Goal: Task Accomplishment & Management: Complete application form

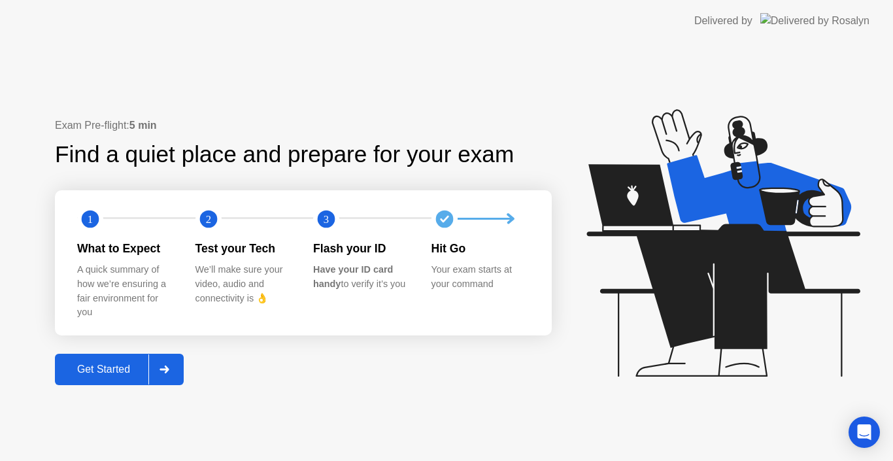
click at [117, 370] on div "Get Started" at bounding box center [104, 370] width 90 height 12
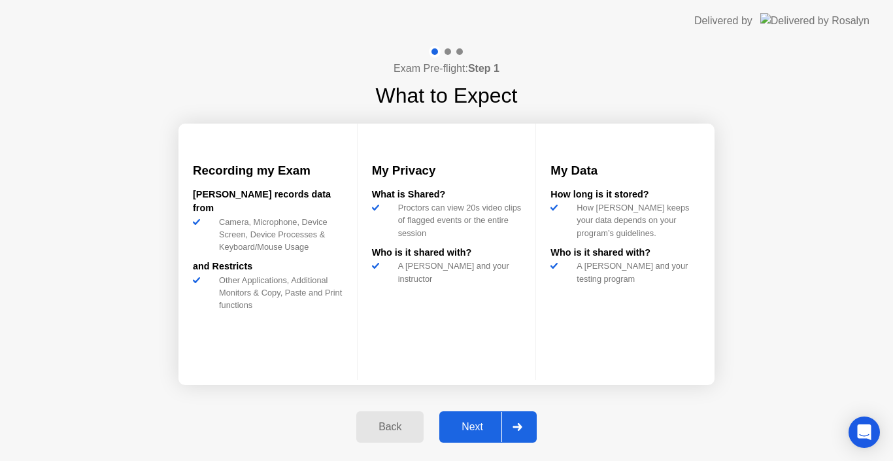
click at [472, 421] on div "Next" at bounding box center [472, 427] width 58 height 12
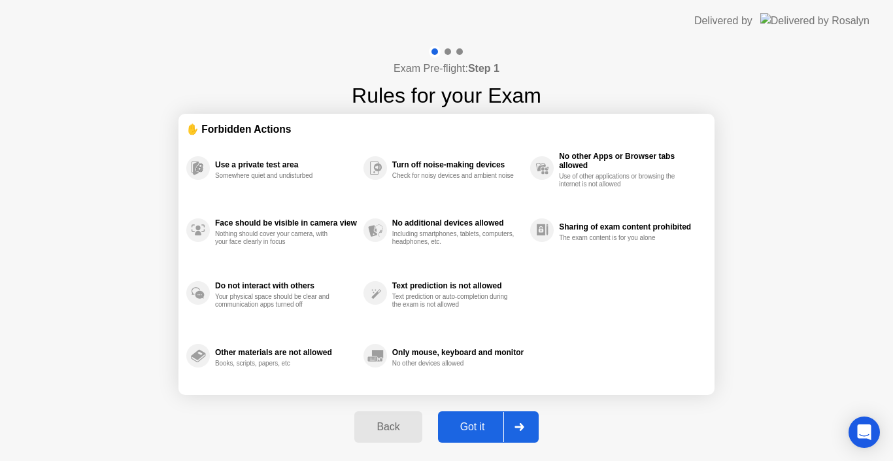
click at [472, 428] on div "Got it" at bounding box center [472, 427] width 61 height 12
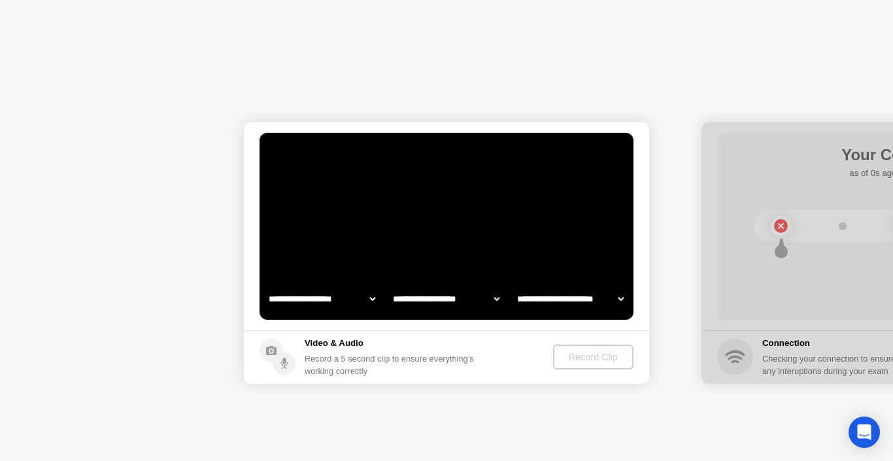
select select "**********"
select select "*******"
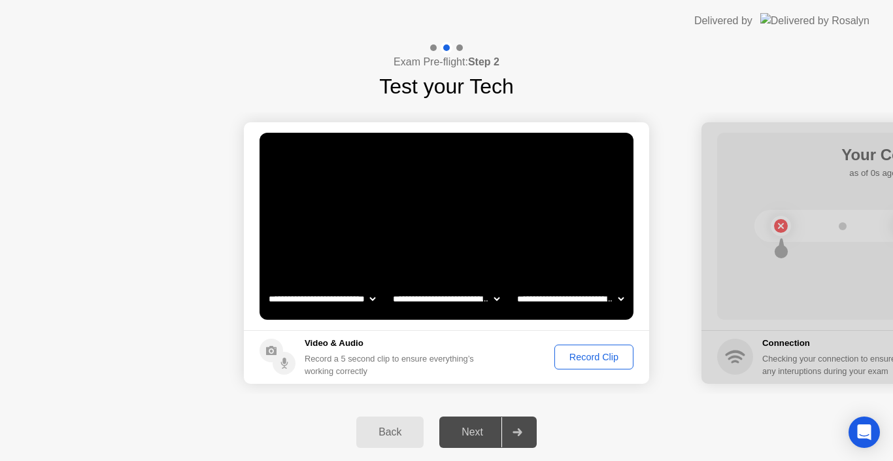
click at [600, 354] on div "Record Clip" at bounding box center [594, 357] width 70 height 10
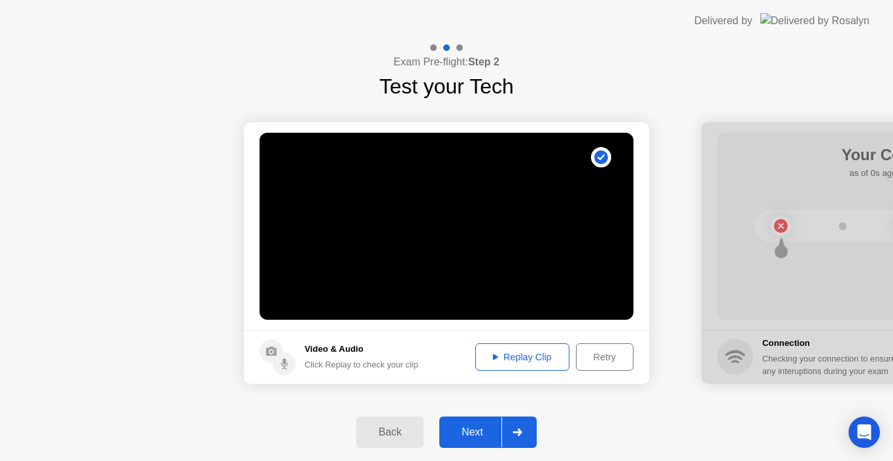
click at [392, 434] on div "Back" at bounding box center [390, 432] width 60 height 12
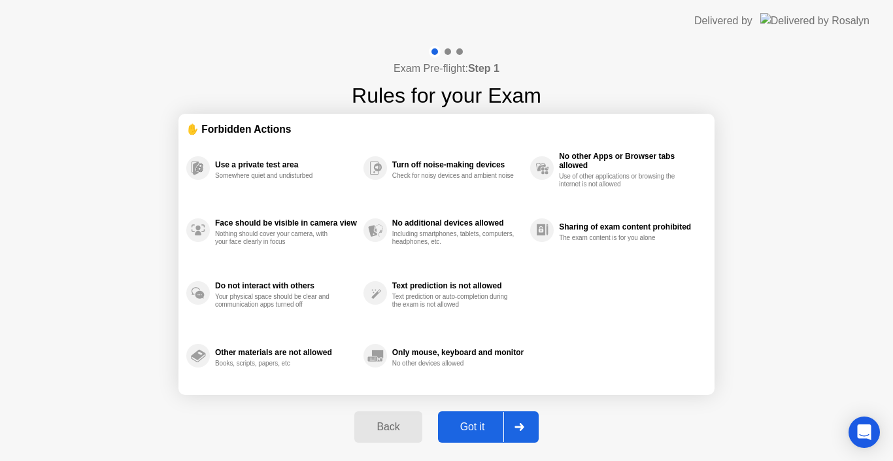
click at [466, 421] on div "Got it" at bounding box center [472, 427] width 61 height 12
select select "**********"
select select "*******"
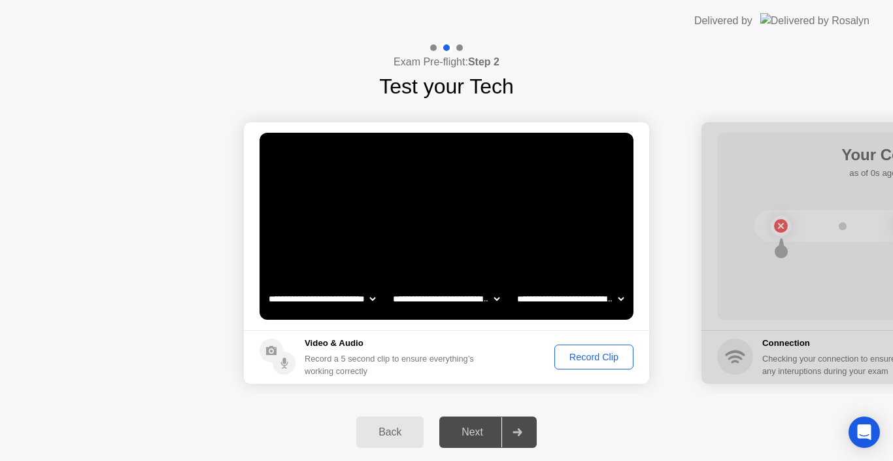
click at [591, 355] on div "Record Clip" at bounding box center [594, 357] width 70 height 10
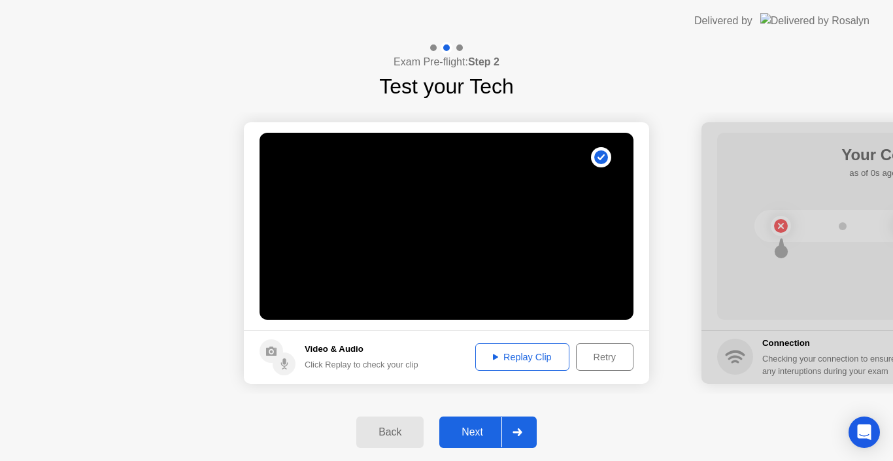
click at [477, 432] on div "Next" at bounding box center [472, 432] width 58 height 12
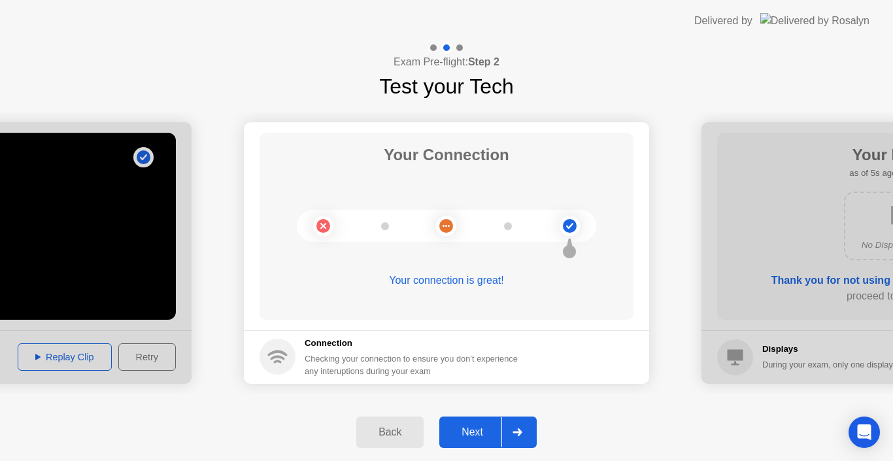
click at [485, 432] on div "Next" at bounding box center [472, 432] width 58 height 12
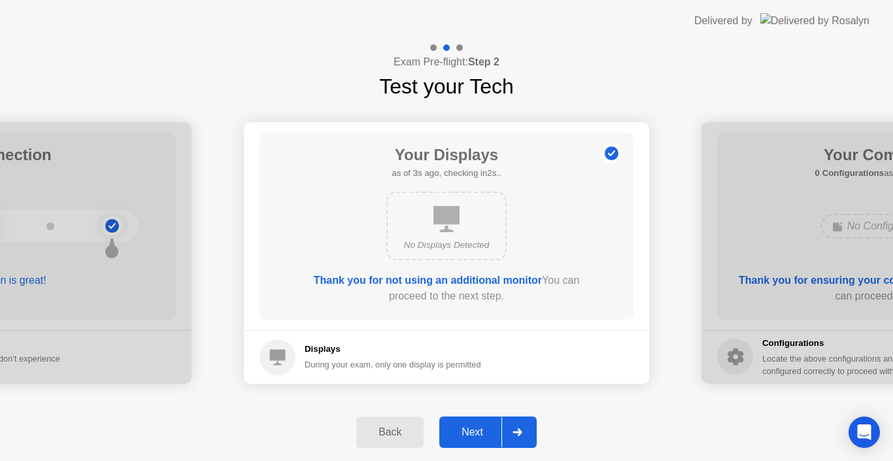
click at [472, 433] on div "Next" at bounding box center [472, 432] width 58 height 12
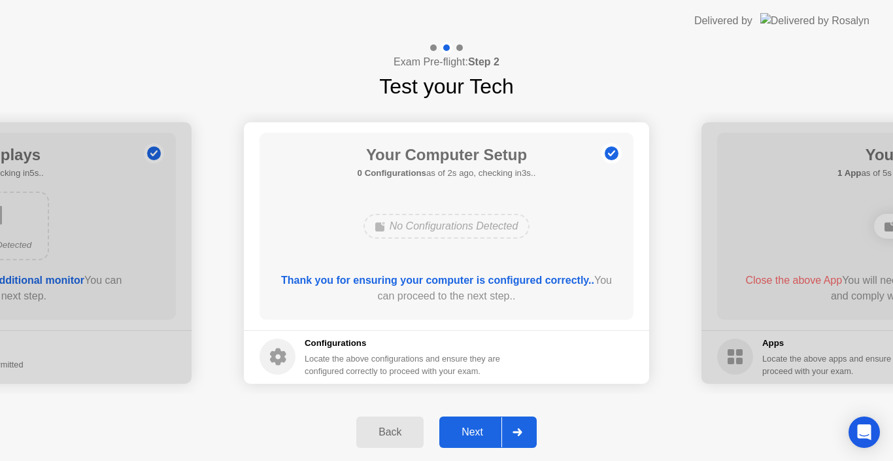
click at [472, 433] on div "Next" at bounding box center [472, 432] width 58 height 12
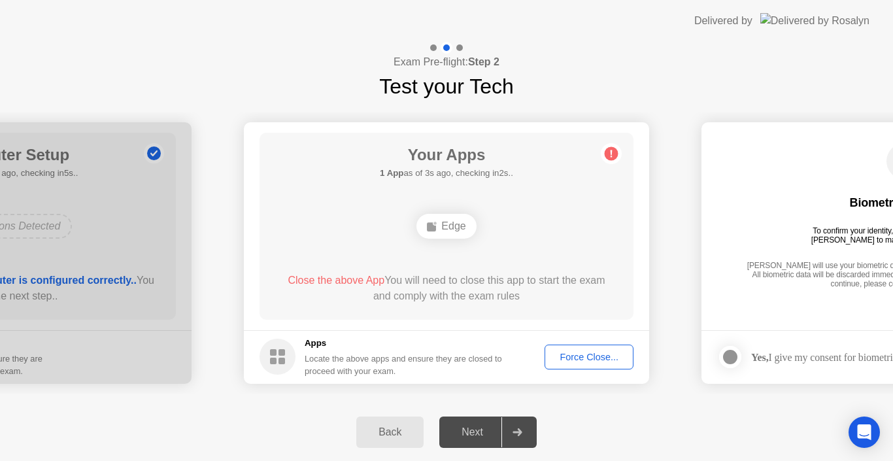
click at [579, 355] on div "Force Close..." at bounding box center [589, 357] width 80 height 10
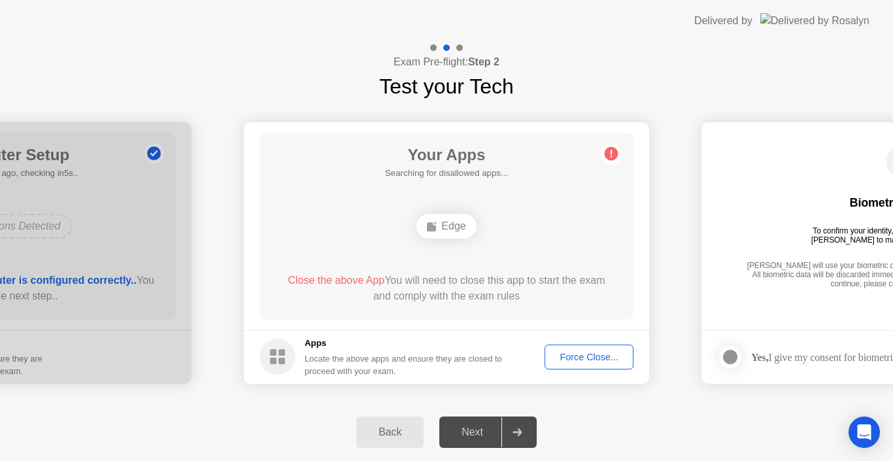
drag, startPoint x: 683, startPoint y: 443, endPoint x: 437, endPoint y: 487, distance: 249.7
click at [437, 460] on html "**********" at bounding box center [446, 230] width 893 height 461
click at [604, 355] on div "Force Close..." at bounding box center [589, 357] width 80 height 10
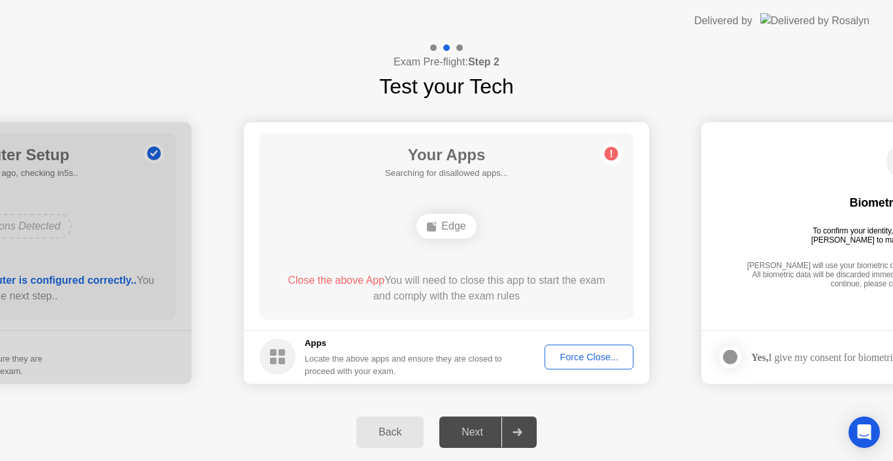
click at [469, 432] on div "Next" at bounding box center [472, 432] width 58 height 12
click at [598, 355] on div "Force Close..." at bounding box center [589, 357] width 80 height 10
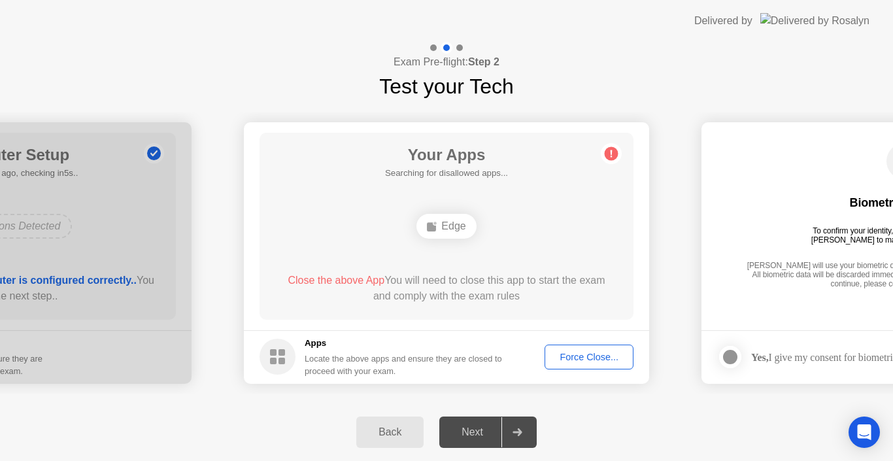
click at [581, 356] on div "Force Close..." at bounding box center [589, 357] width 80 height 10
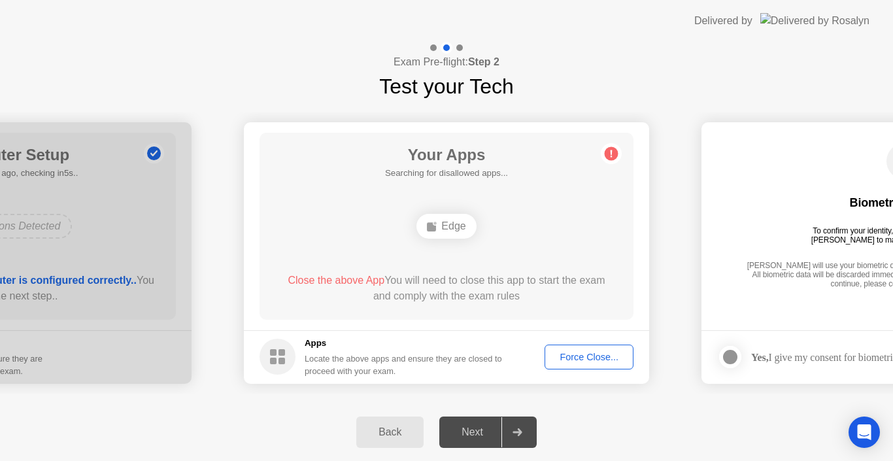
drag, startPoint x: 611, startPoint y: 154, endPoint x: 611, endPoint y: 169, distance: 15.0
click at [611, 160] on circle at bounding box center [612, 154] width 14 height 14
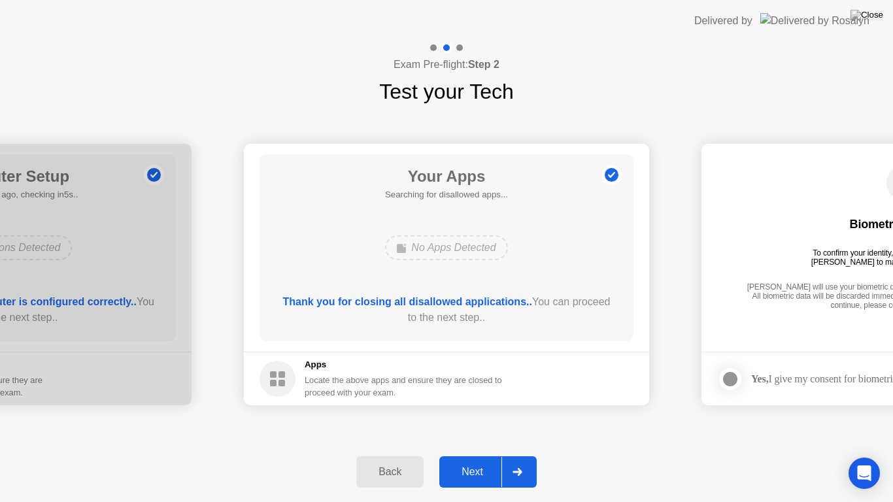
click at [485, 460] on div "Next" at bounding box center [472, 472] width 58 height 12
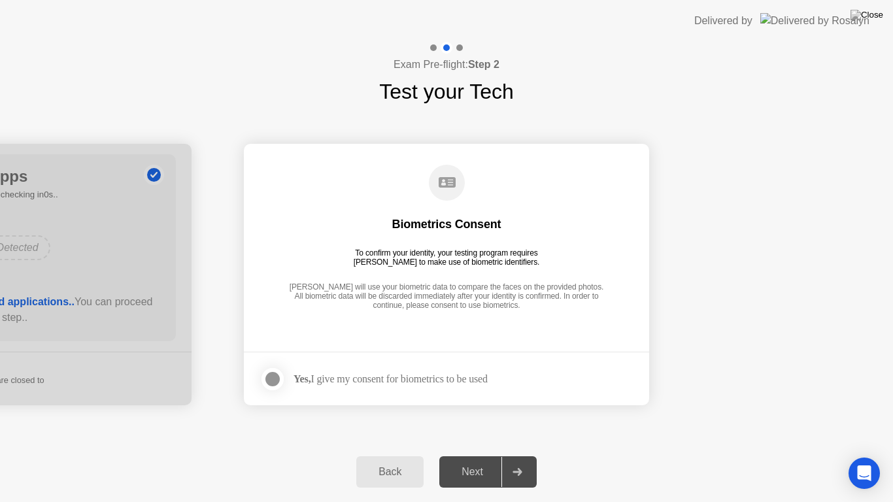
click at [483, 460] on div "Next" at bounding box center [472, 472] width 58 height 12
click at [449, 183] on icon at bounding box center [447, 182] width 17 height 10
click at [411, 256] on div "To confirm your identity, your testing program requires [PERSON_NAME] to make u…" at bounding box center [447, 258] width 197 height 18
click at [379, 379] on div "Yes, I give my consent for biometrics to be used" at bounding box center [391, 379] width 194 height 12
click at [401, 288] on div "[PERSON_NAME] will use your biometric data to compare the faces on the provided…" at bounding box center [447, 297] width 322 height 29
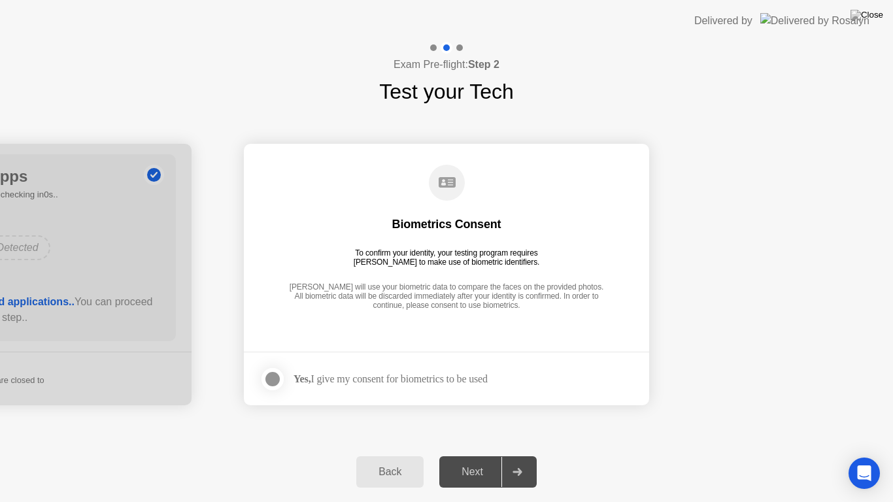
click at [528, 290] on div "[PERSON_NAME] will use your biometric data to compare the faces on the provided…" at bounding box center [447, 297] width 322 height 29
click at [272, 381] on div at bounding box center [273, 380] width 16 height 16
click at [476, 460] on div "Next" at bounding box center [472, 472] width 58 height 12
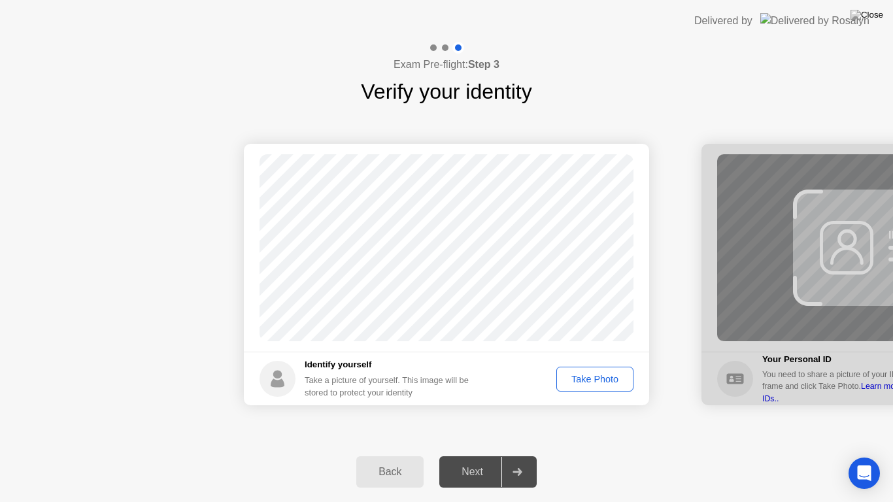
click at [584, 375] on div "Take Photo" at bounding box center [595, 379] width 68 height 10
click at [476, 460] on div "Next" at bounding box center [472, 472] width 58 height 12
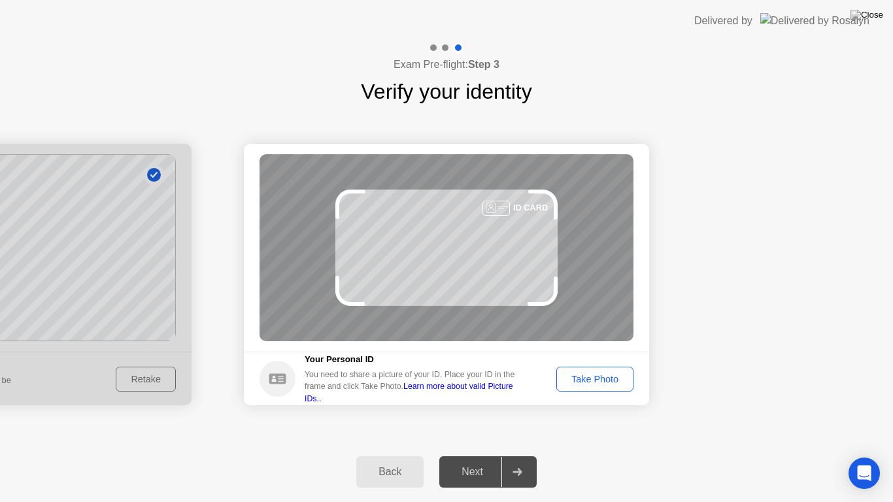
click at [596, 380] on div "Take Photo" at bounding box center [595, 379] width 68 height 10
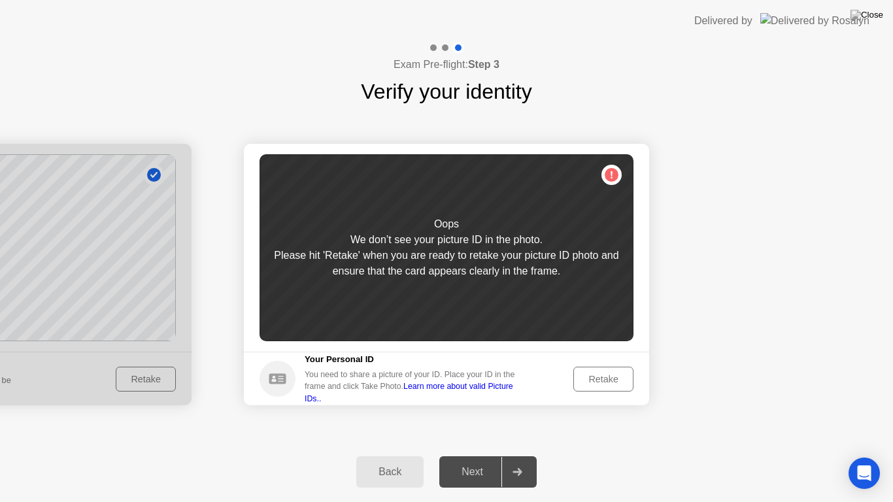
click at [610, 176] on div "Oops We don’t see your picture ID in the photo. Please hit 'Retake' when you ar…" at bounding box center [447, 247] width 374 height 187
click at [273, 378] on circle at bounding box center [278, 379] width 36 height 36
click at [277, 377] on icon at bounding box center [277, 378] width 17 height 10
click at [390, 460] on div "Back" at bounding box center [390, 472] width 60 height 12
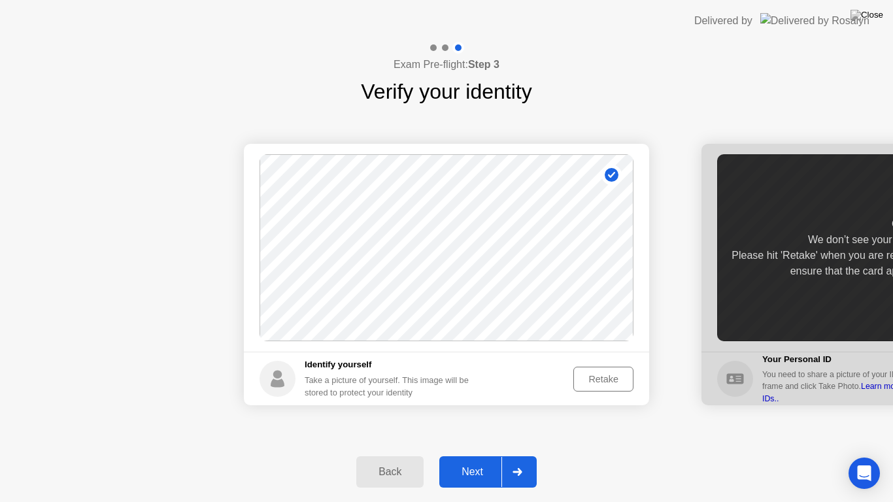
click at [481, 460] on div "Next" at bounding box center [472, 472] width 58 height 12
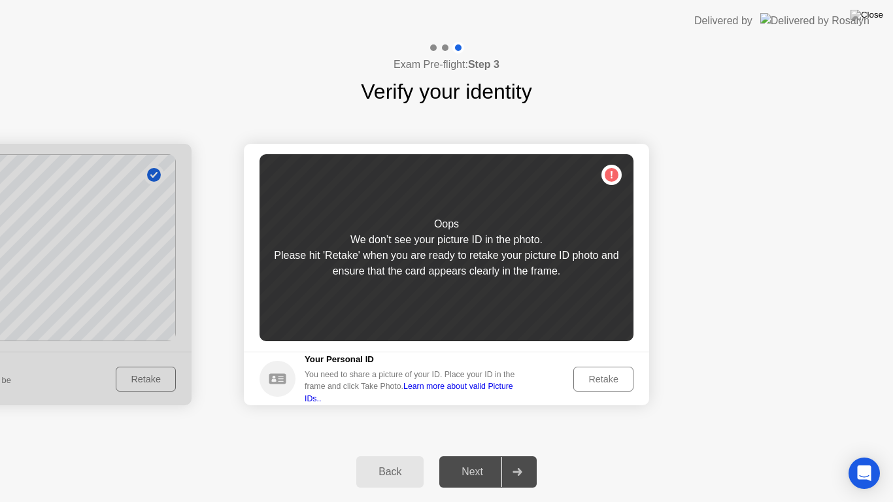
click at [606, 380] on div "Retake" at bounding box center [603, 379] width 51 height 10
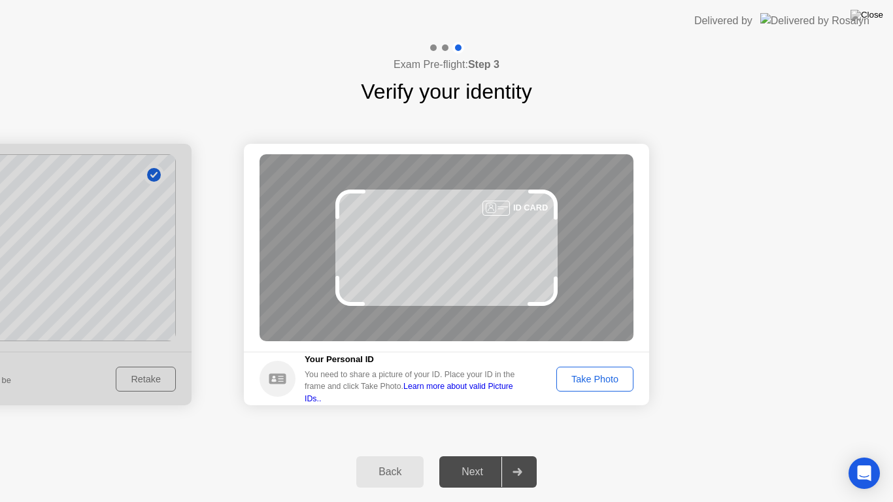
click at [596, 379] on div "Take Photo" at bounding box center [595, 379] width 68 height 10
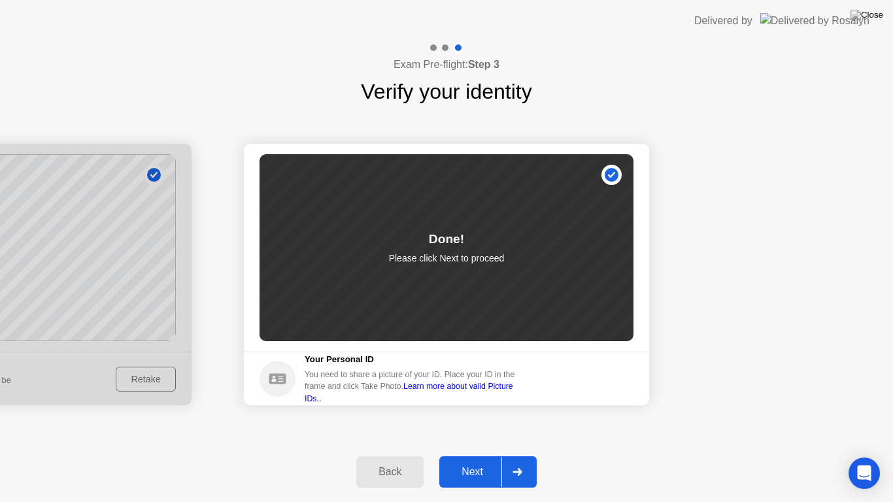
click at [479, 460] on div "Next" at bounding box center [472, 472] width 58 height 12
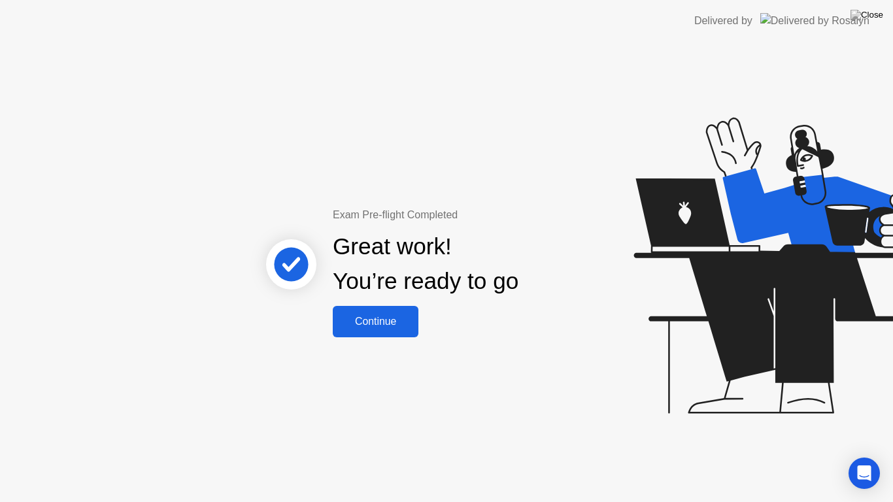
click at [377, 319] on div "Continue" at bounding box center [376, 322] width 78 height 12
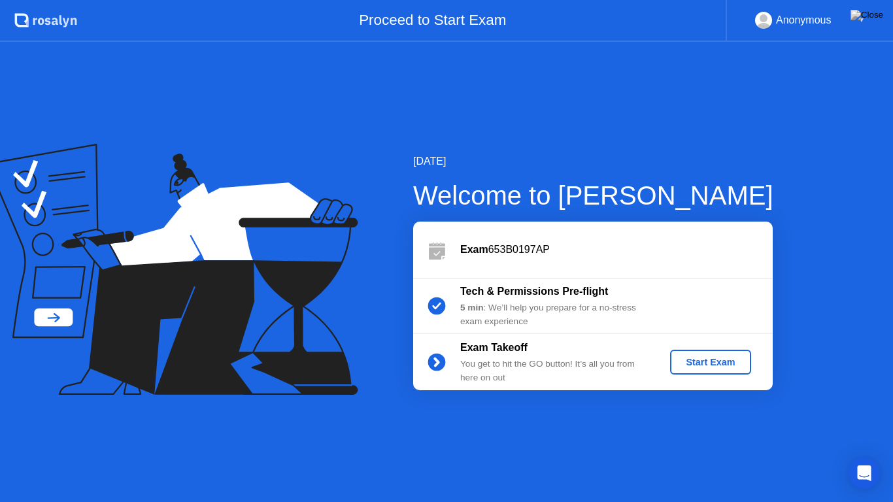
click at [710, 362] on div "Start Exam" at bounding box center [711, 362] width 70 height 10
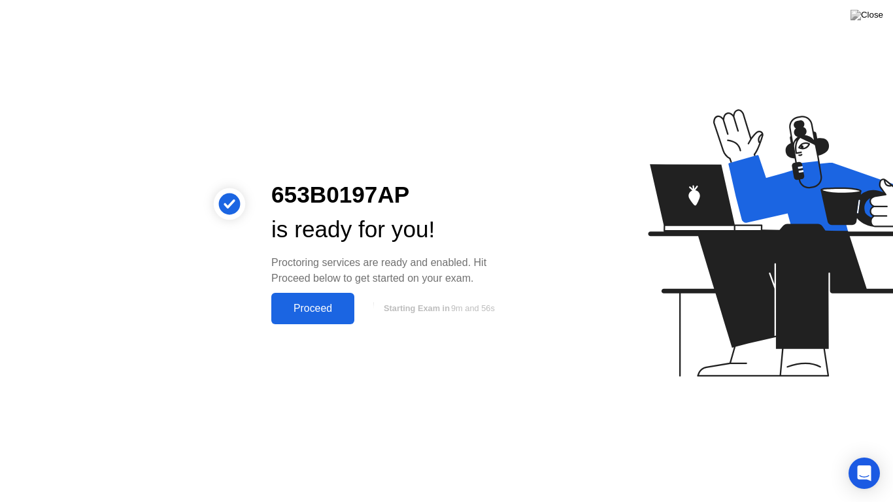
click at [302, 300] on button "Proceed" at bounding box center [312, 308] width 83 height 31
